Goal: Navigation & Orientation: Find specific page/section

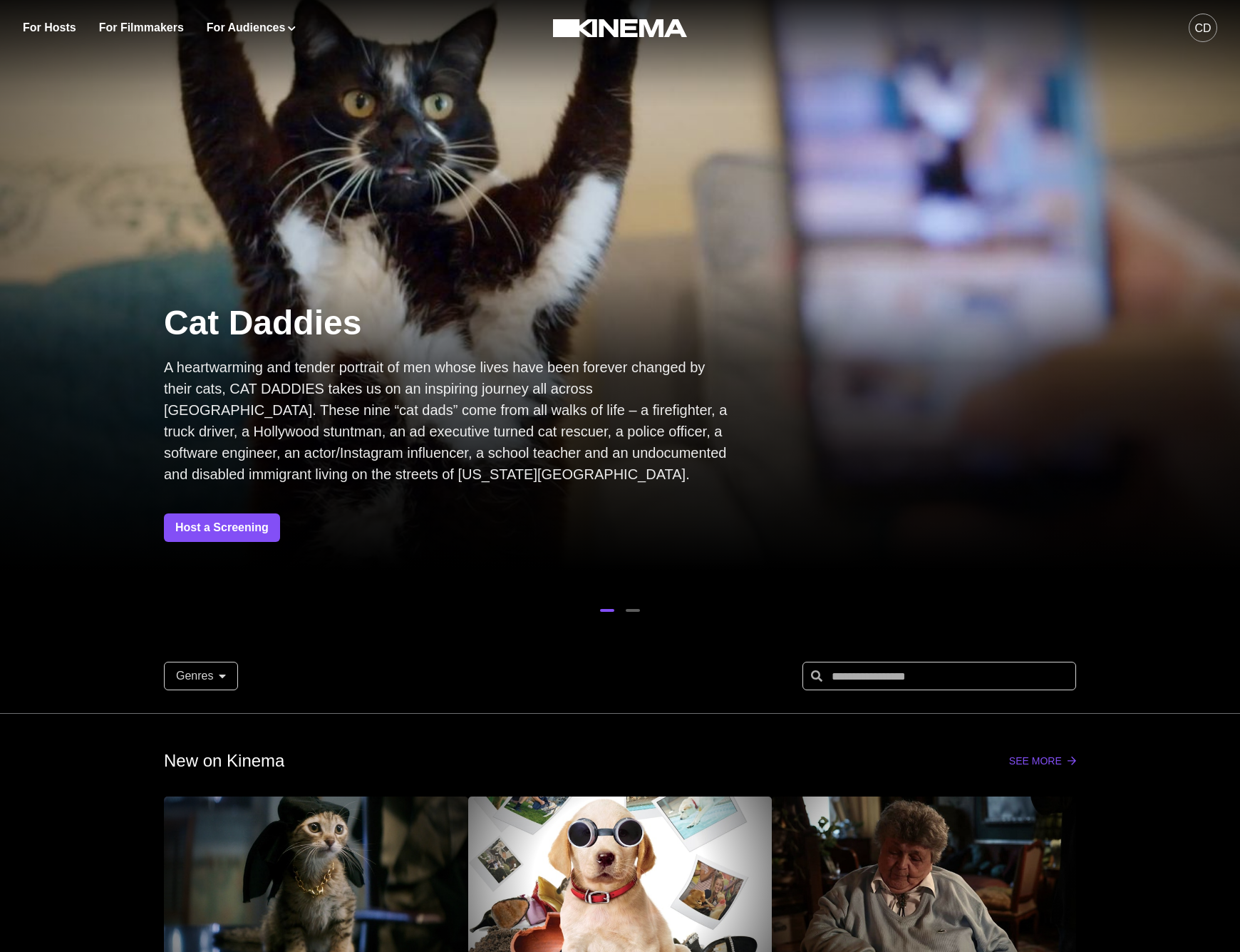
click at [1206, 18] on div "CD" at bounding box center [1203, 28] width 28 height 28
drag, startPoint x: 1205, startPoint y: 23, endPoint x: 1196, endPoint y: 28, distance: 10.3
click at [1205, 24] on div "CD" at bounding box center [1203, 28] width 17 height 17
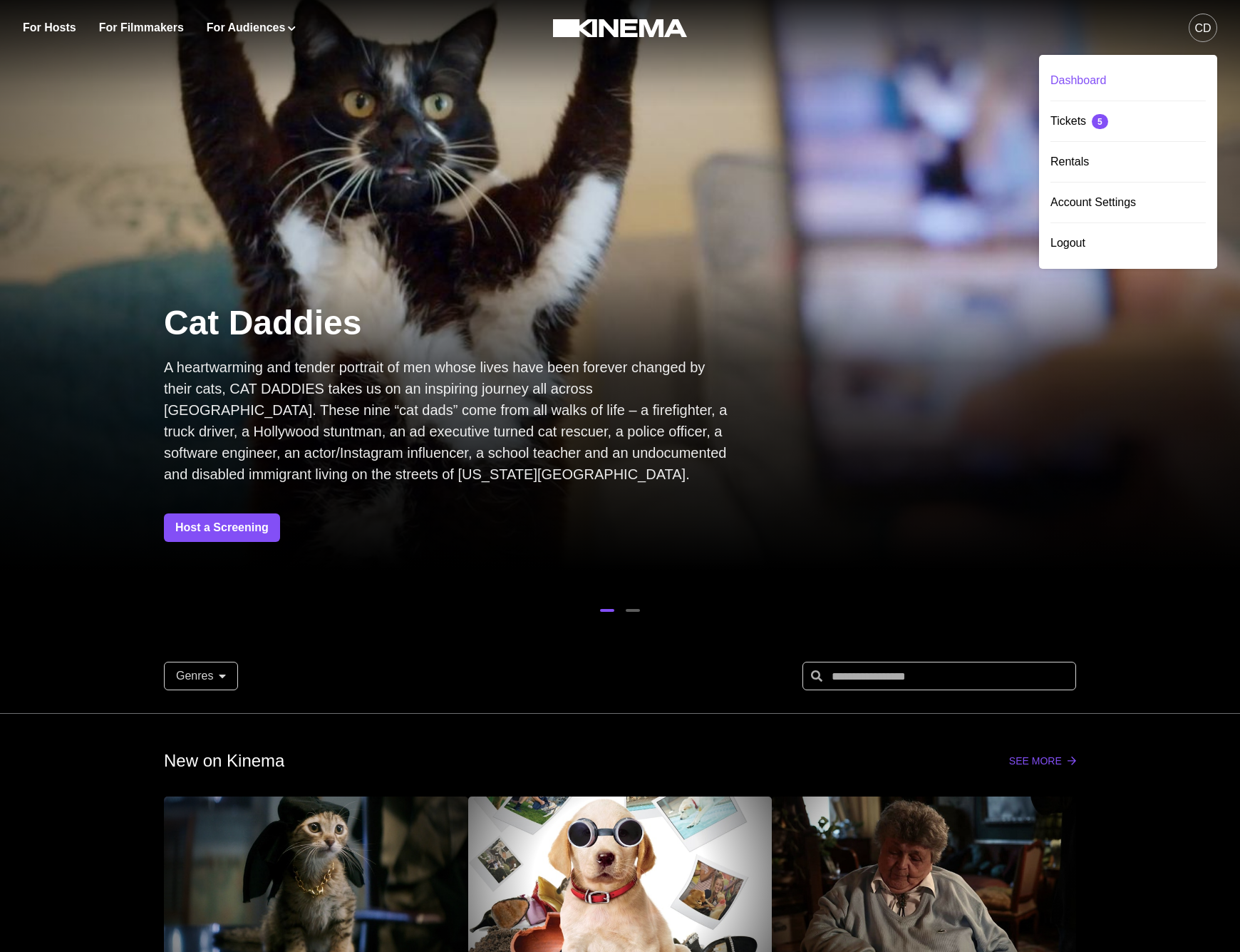
click at [1117, 81] on div "Dashboard" at bounding box center [1128, 81] width 155 height 40
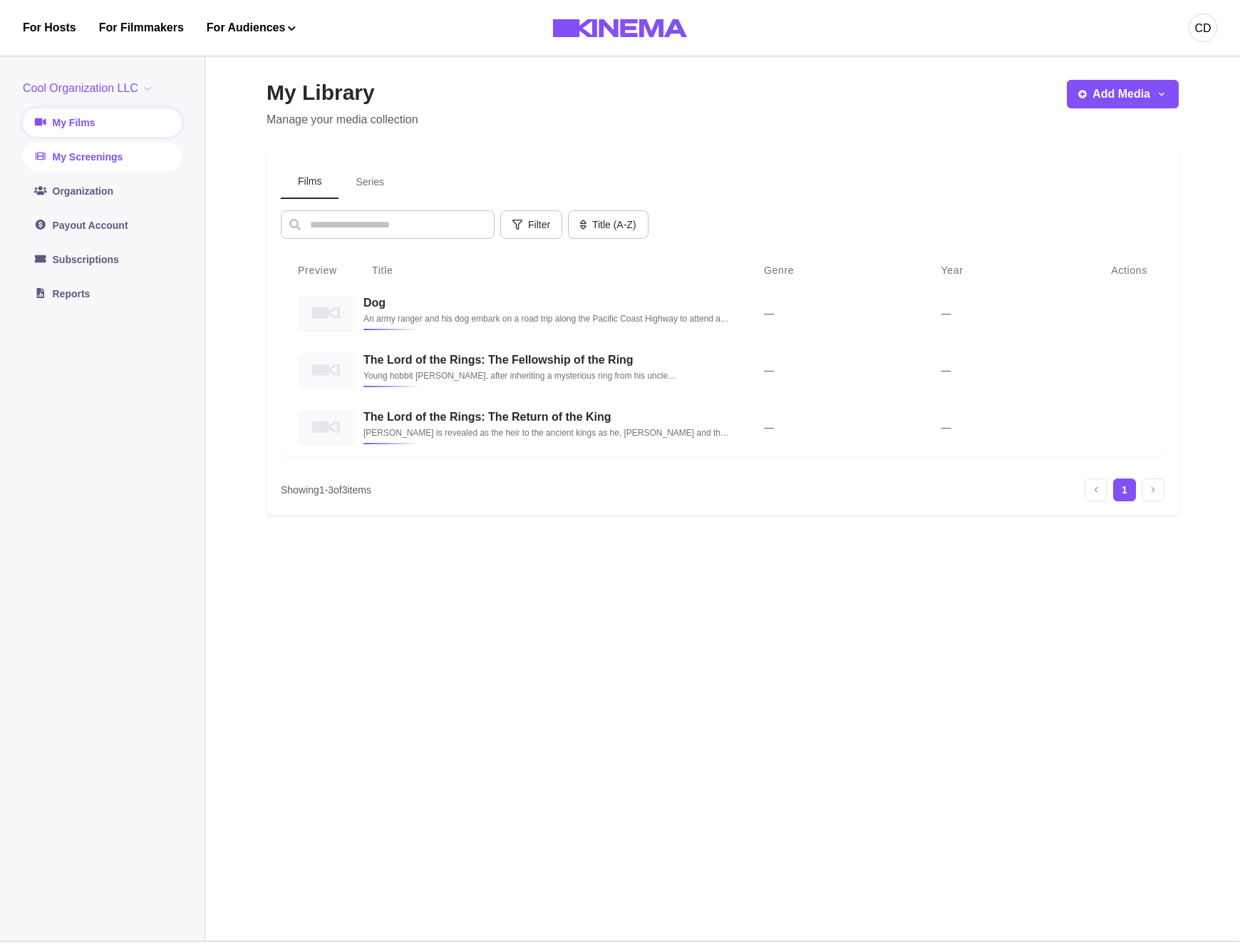
click at [78, 149] on link "My Screenings" at bounding box center [102, 157] width 159 height 28
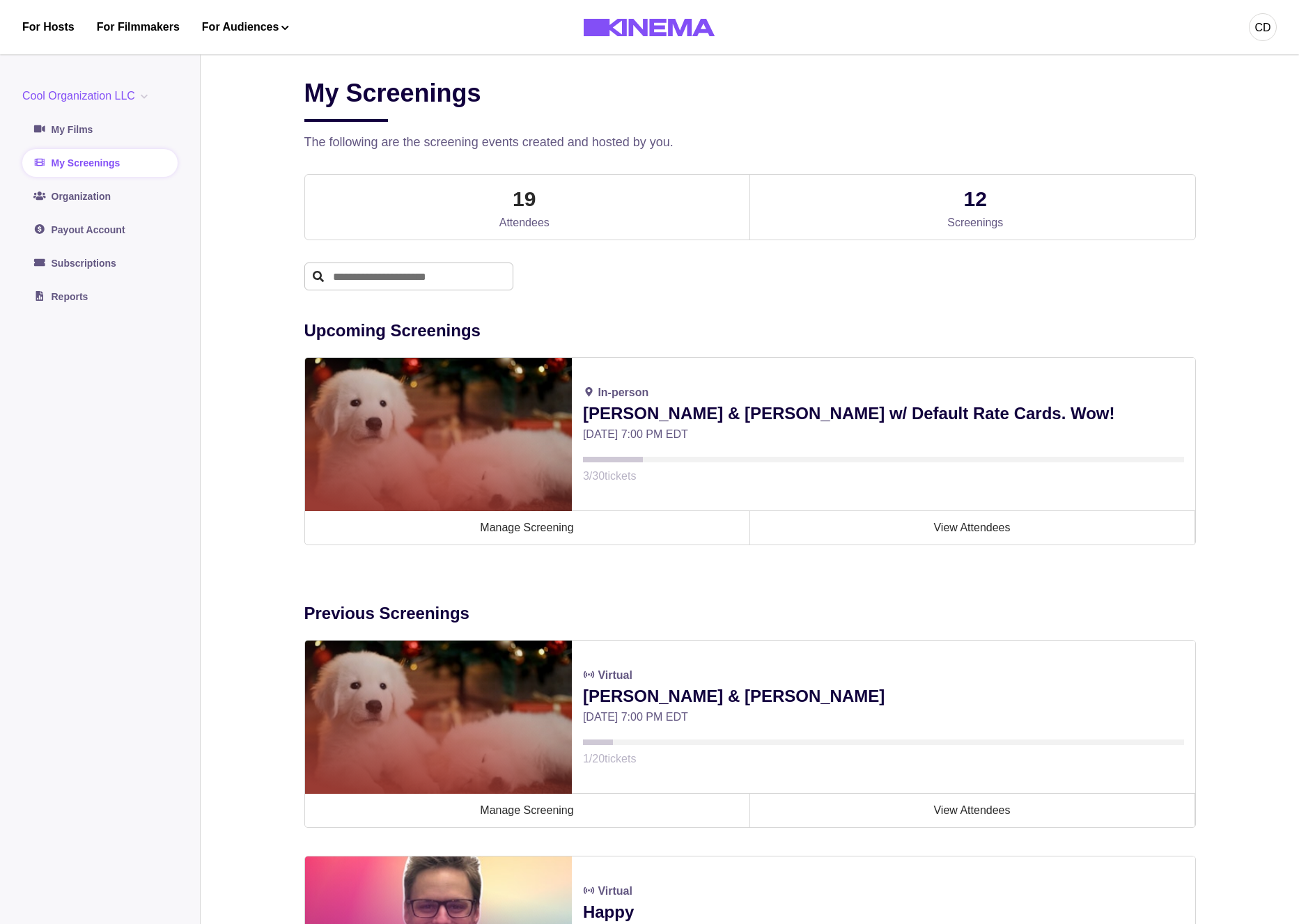
click at [357, 302] on div "Upcoming Screenings In-person [PERSON_NAME] & [PERSON_NAME] w/ Default Rate Car…" at bounding box center [750, 431] width 892 height 283
drag, startPoint x: 565, startPoint y: 216, endPoint x: 575, endPoint y: 215, distance: 10.0
click at [565, 216] on div "19 Attendees" at bounding box center [525, 206] width 440 height 64
click at [96, 192] on link "Organization" at bounding box center [100, 197] width 155 height 28
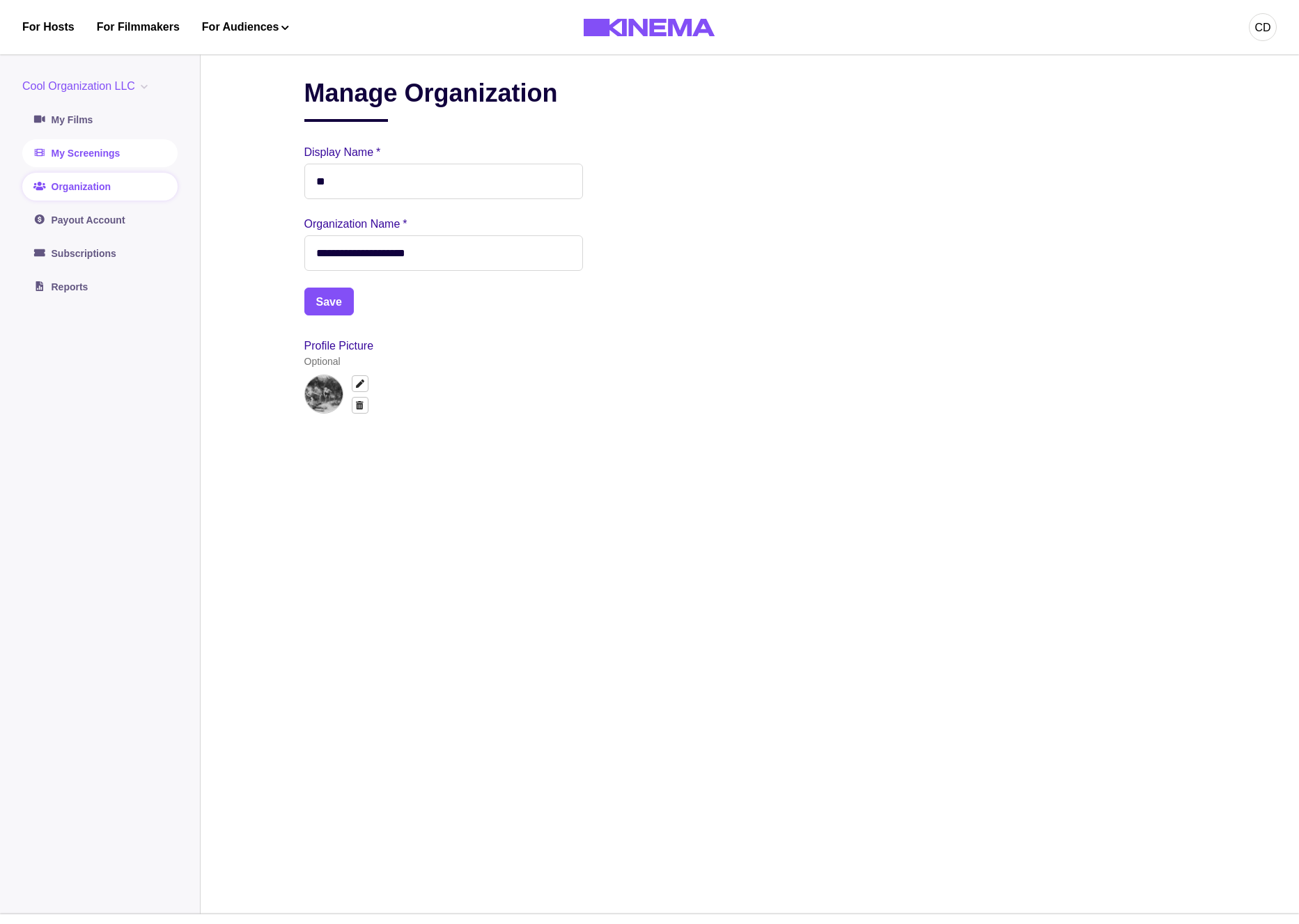
click at [90, 159] on link "My Screenings" at bounding box center [100, 153] width 155 height 28
